Goal: Information Seeking & Learning: Learn about a topic

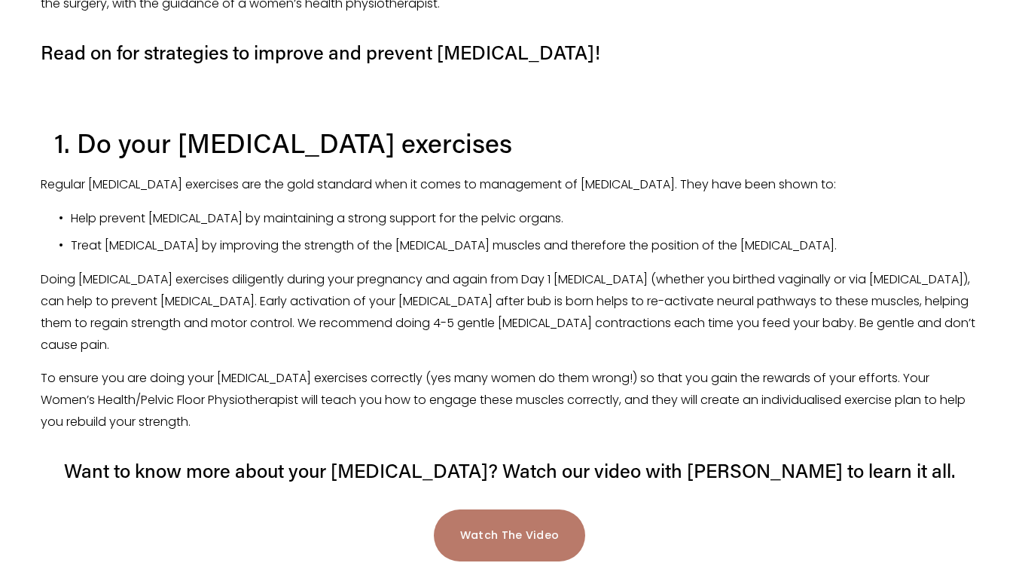
scroll to position [1318, 0]
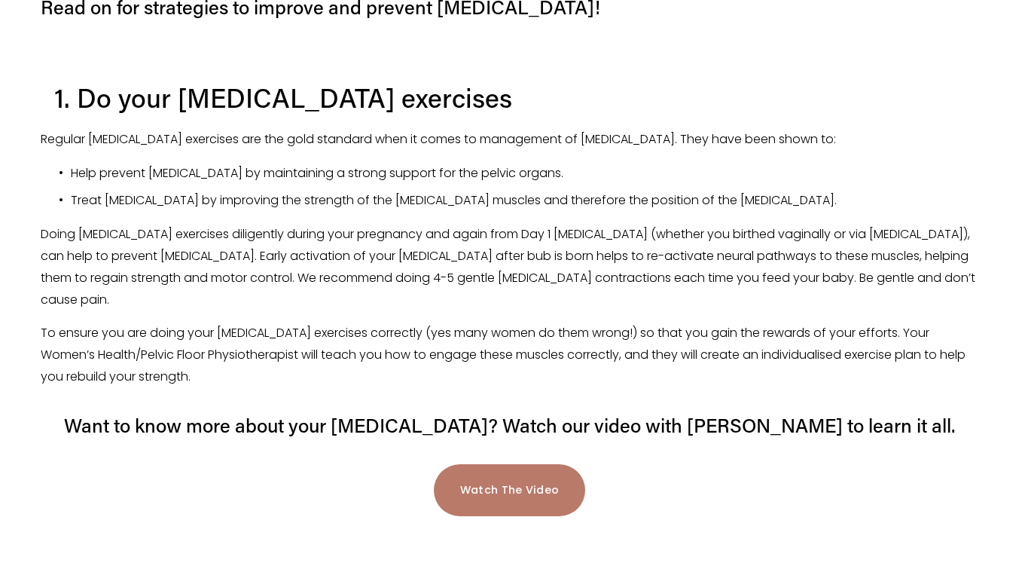
click at [234, 322] on p "To ensure you are doing your [MEDICAL_DATA] exercises correctly (yes many women…" at bounding box center [510, 354] width 938 height 65
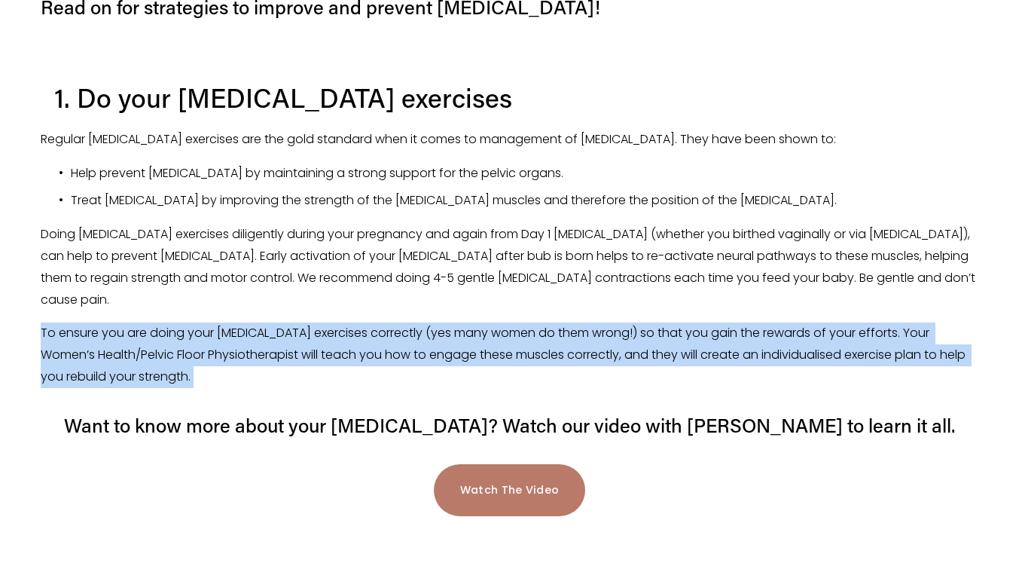
click at [234, 322] on p "To ensure you are doing your [MEDICAL_DATA] exercises correctly (yes many women…" at bounding box center [510, 354] width 938 height 65
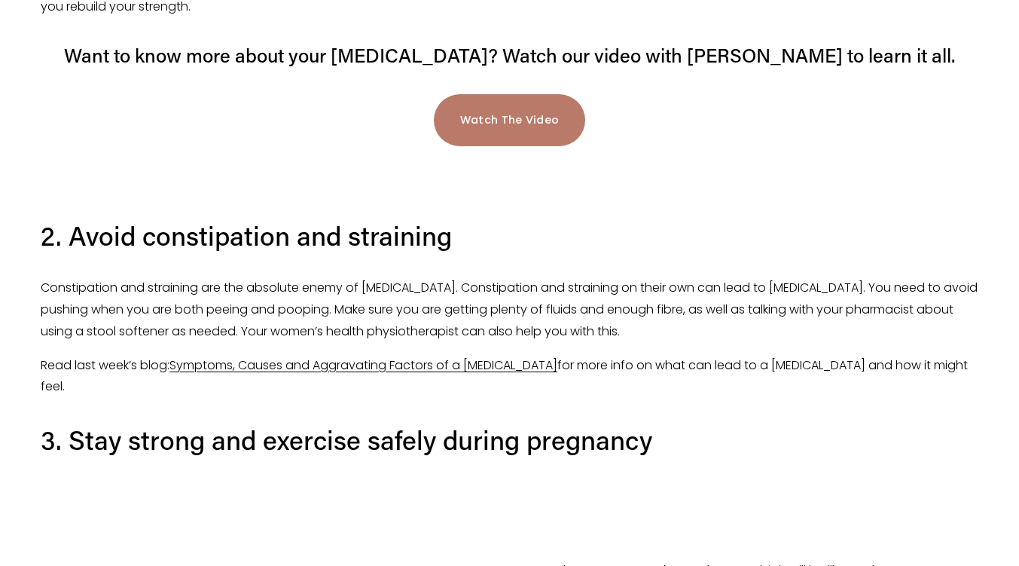
scroll to position [1705, 0]
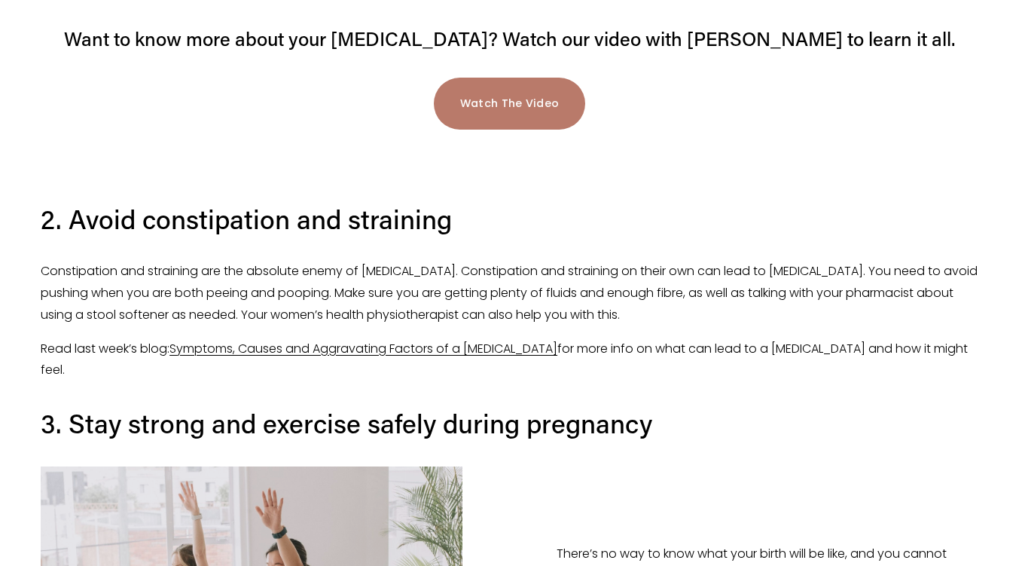
click at [260, 271] on p "Constipation and straining are the absolute enemy of [MEDICAL_DATA]. Constipati…" at bounding box center [510, 293] width 938 height 65
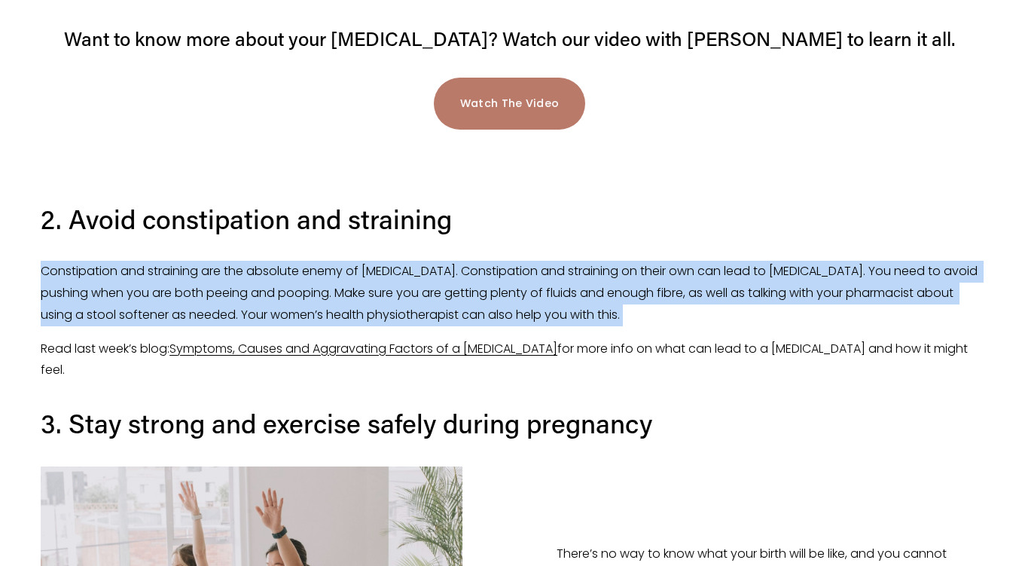
click at [260, 271] on p "Constipation and straining are the absolute enemy of [MEDICAL_DATA]. Constipati…" at bounding box center [510, 293] width 938 height 65
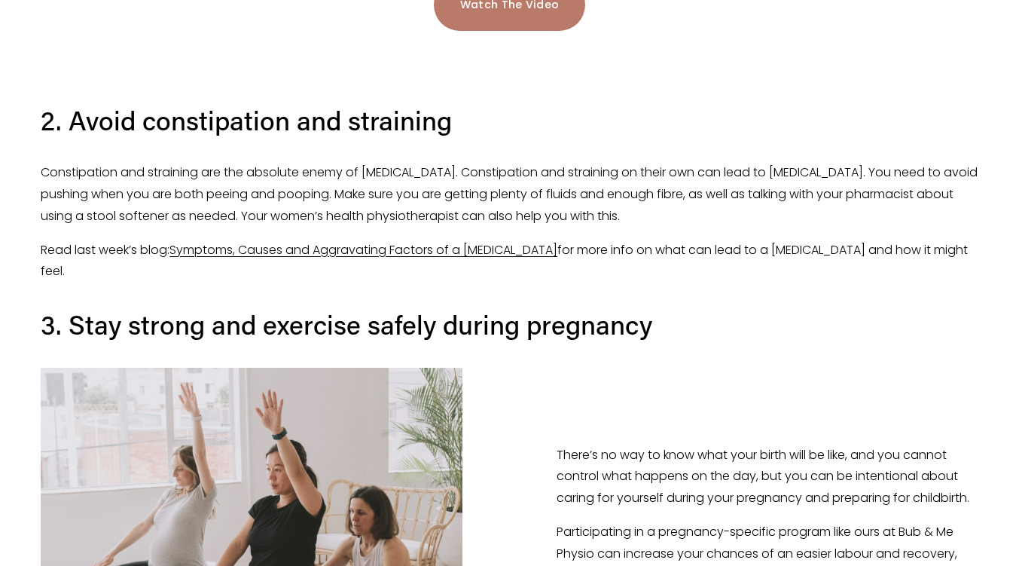
scroll to position [1803, 0]
click at [255, 179] on p "Constipation and straining are the absolute enemy of [MEDICAL_DATA]. Constipati…" at bounding box center [510, 195] width 938 height 65
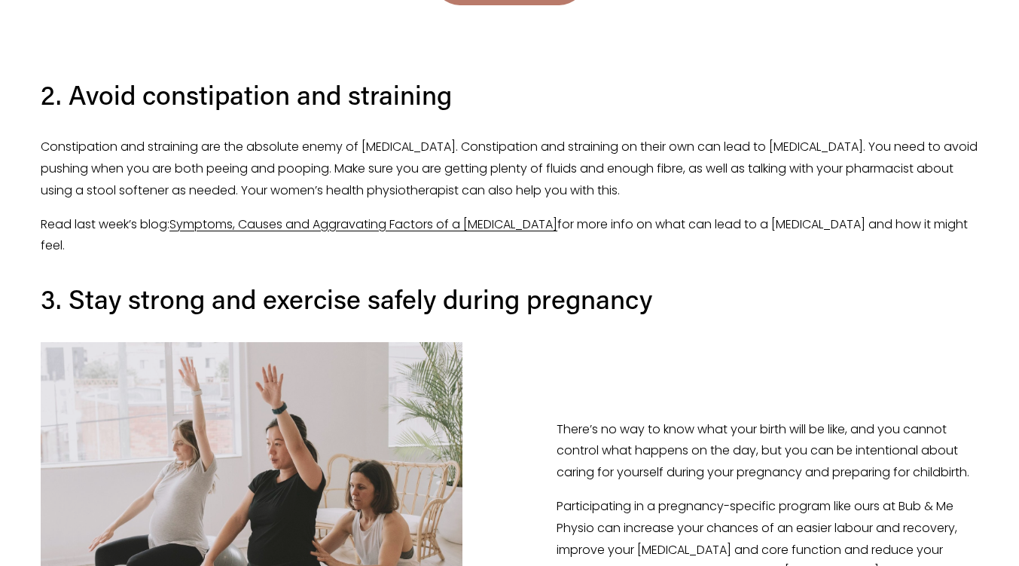
scroll to position [1833, 0]
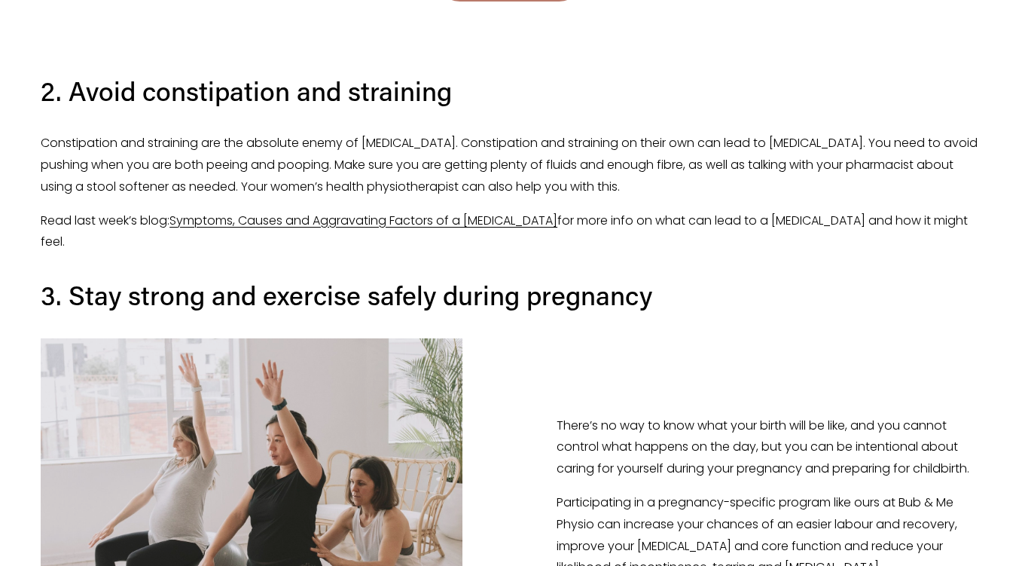
click at [111, 173] on p "Constipation and straining are the absolute enemy of [MEDICAL_DATA]. Constipati…" at bounding box center [510, 165] width 938 height 65
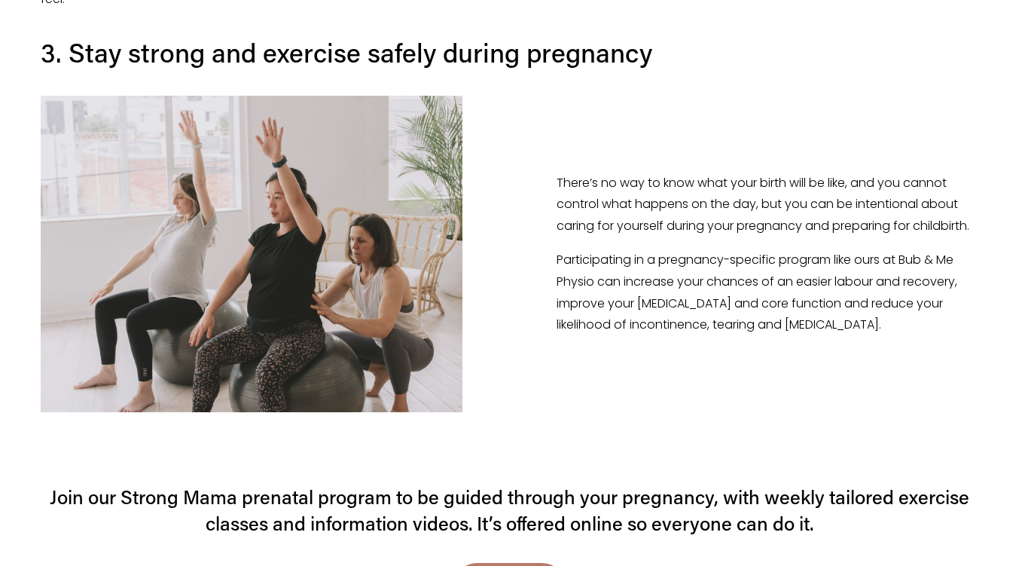
scroll to position [2084, 0]
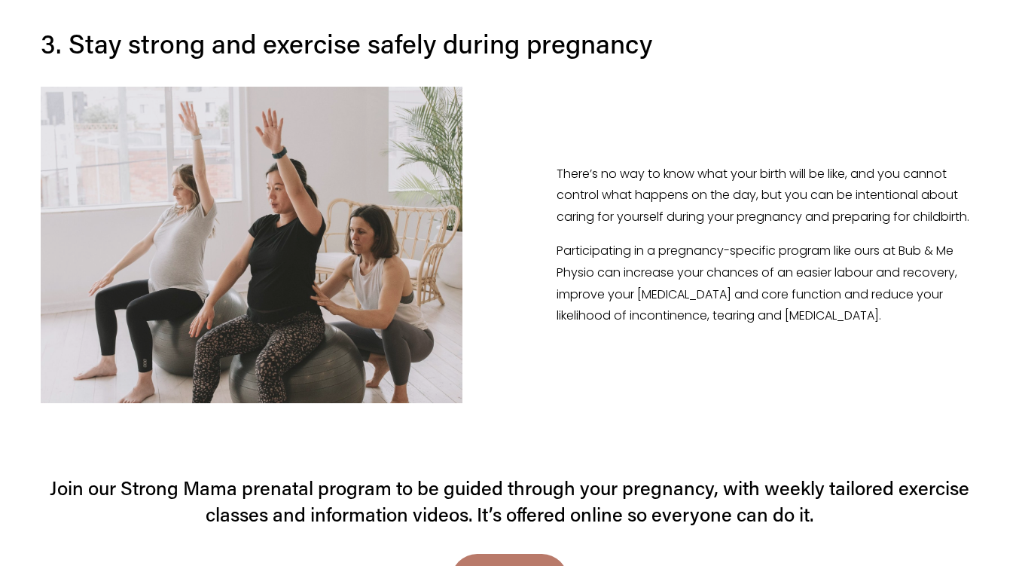
click at [631, 240] on p "Participating in a pregnancy-specific program like ours at Bub & Me Physio can …" at bounding box center [768, 283] width 422 height 87
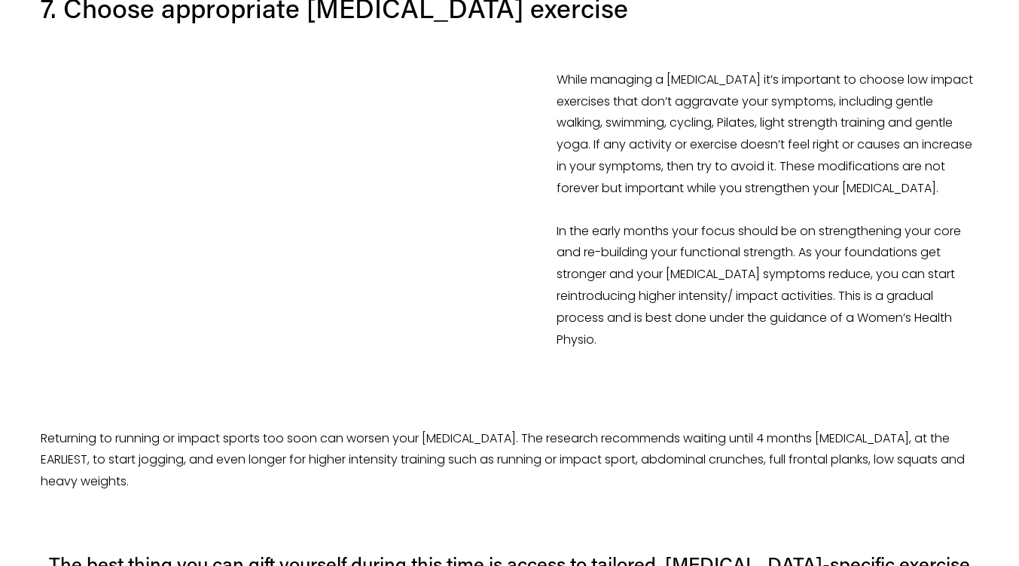
scroll to position [3746, 0]
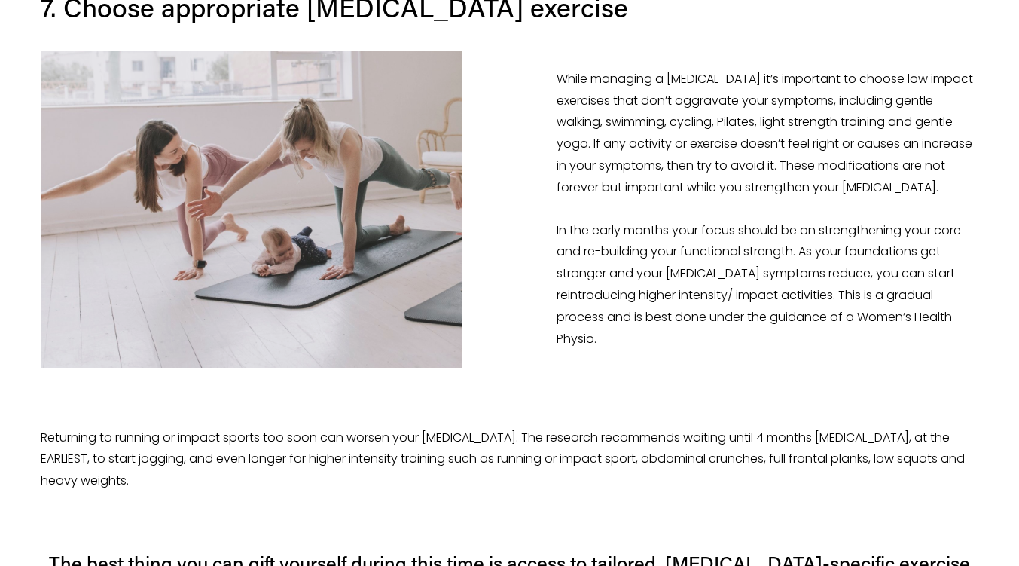
click at [493, 249] on figure "While managing a [MEDICAL_DATA] it’s important to choose low impact exercises t…" at bounding box center [510, 209] width 938 height 316
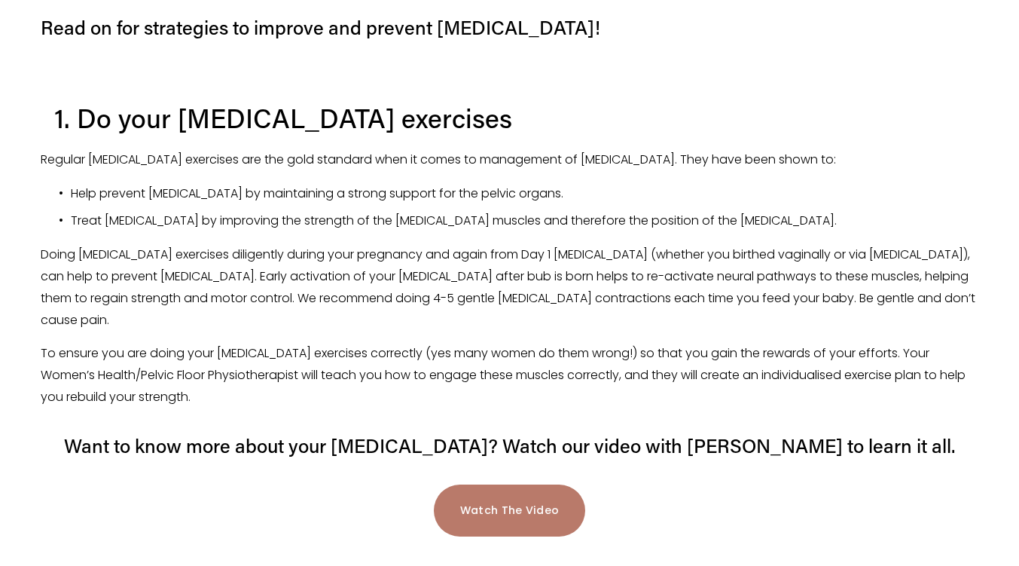
scroll to position [1301, 0]
